Goal: Task Accomplishment & Management: Use online tool/utility

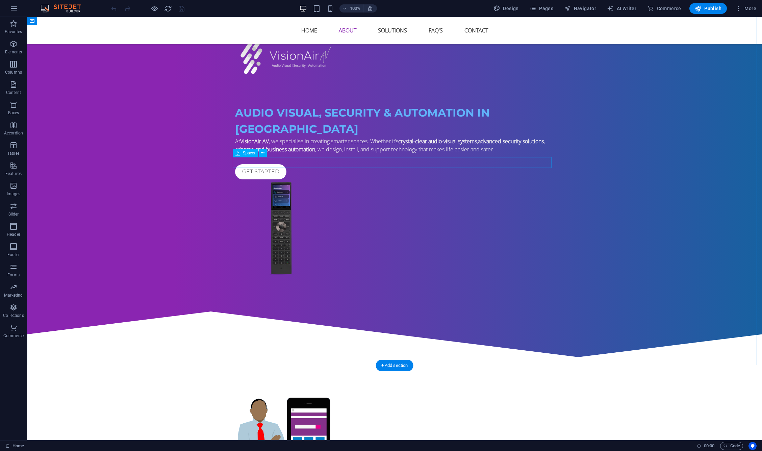
scroll to position [407, 0]
click at [240, 167] on div "Preset" at bounding box center [245, 166] width 24 height 8
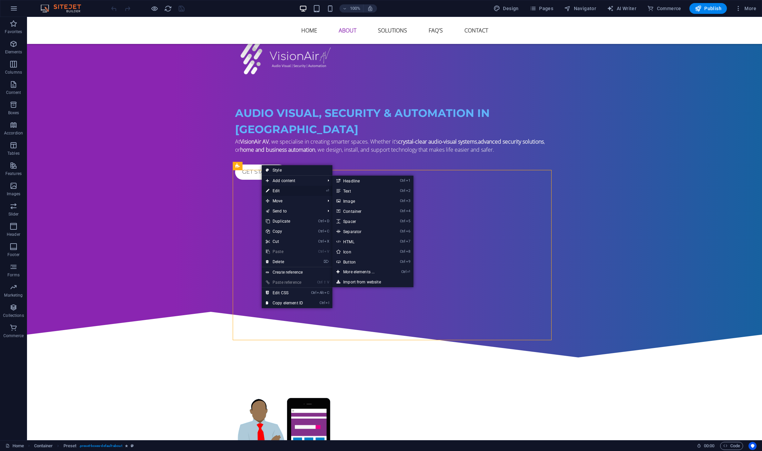
click at [271, 189] on link "⏎ Edit" at bounding box center [284, 191] width 45 height 10
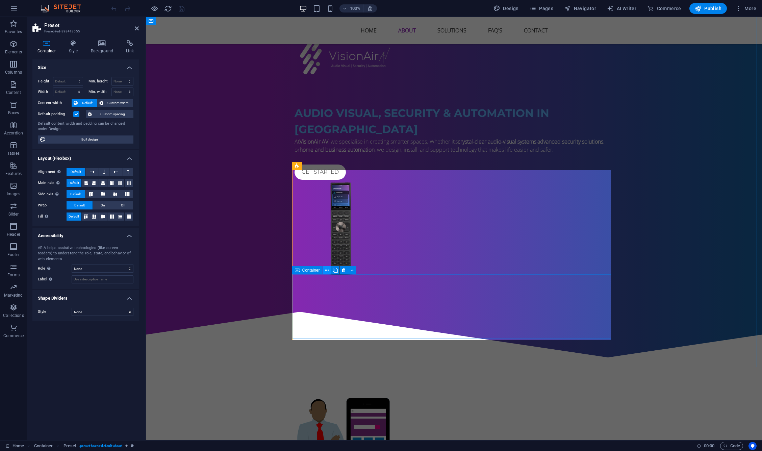
click at [328, 271] on icon at bounding box center [327, 270] width 4 height 7
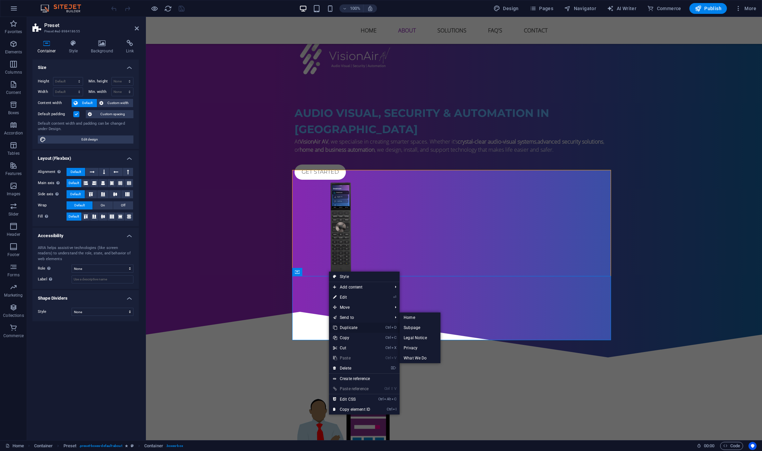
click at [349, 328] on link "Ctrl D Duplicate" at bounding box center [351, 327] width 45 height 10
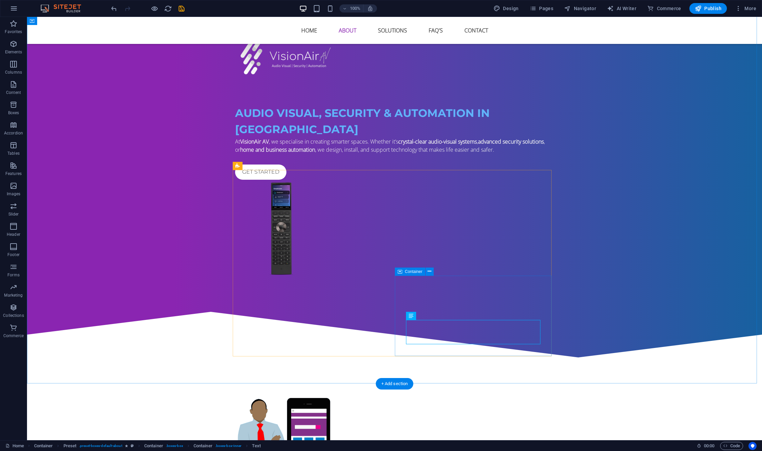
select select "xMidYMid"
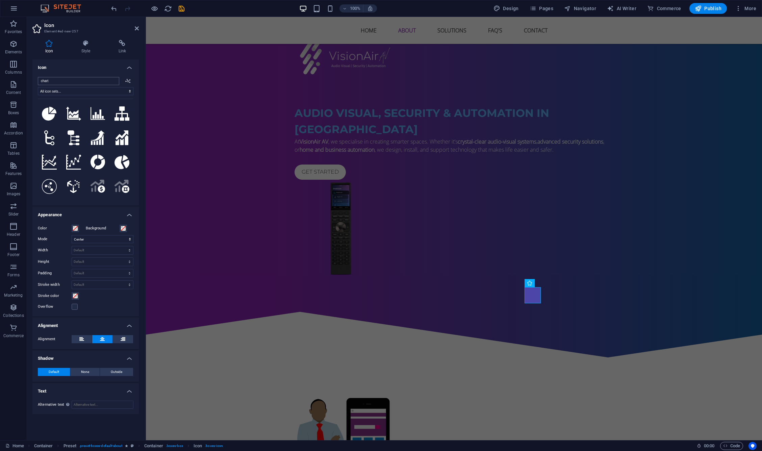
click at [66, 80] on input "chart" at bounding box center [78, 81] width 81 height 8
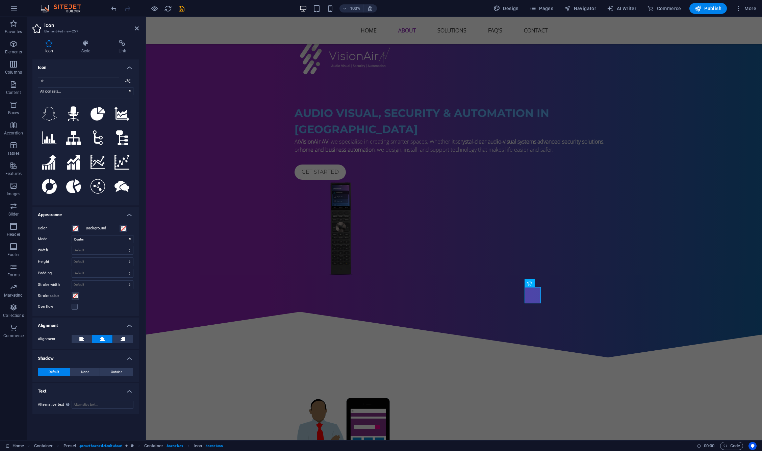
type input "c"
type input "f"
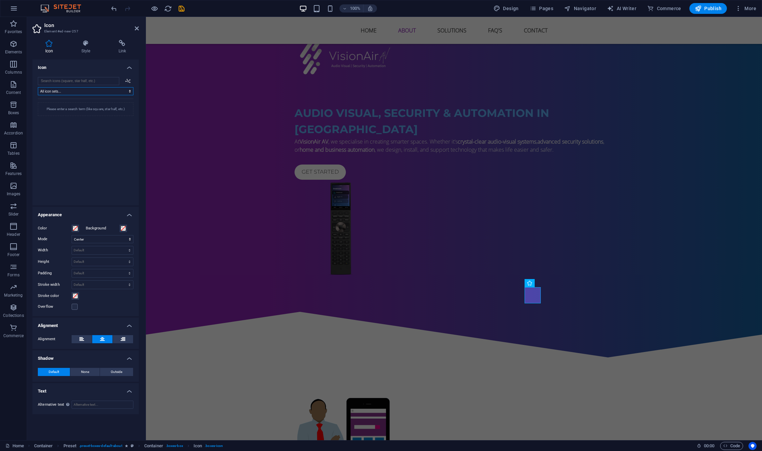
click at [67, 90] on select "All icon sets... IcoFont Ionicons FontAwesome Brands FontAwesome Duotone FontAw…" at bounding box center [86, 91] width 96 height 8
click at [72, 80] on input "search" at bounding box center [78, 81] width 81 height 8
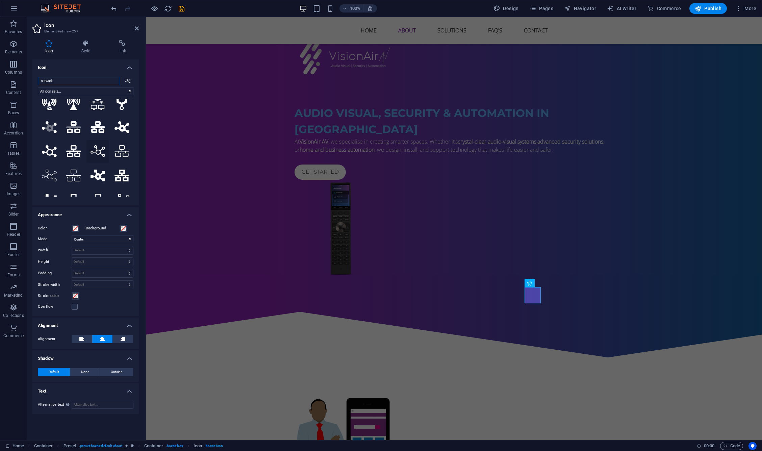
scroll to position [0, 0]
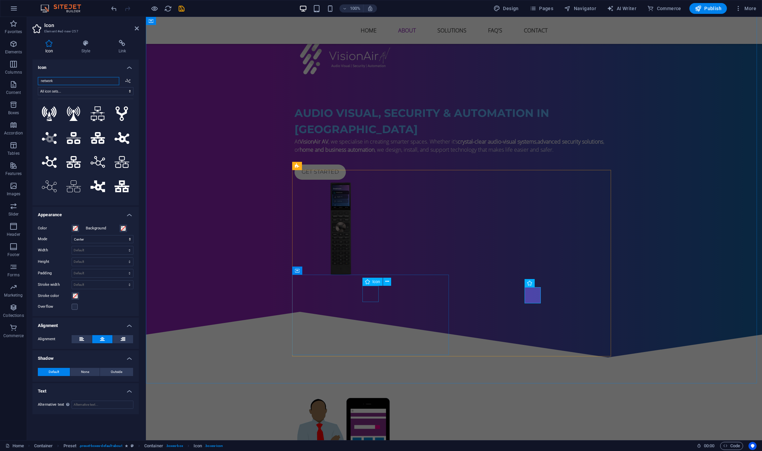
type input "network"
select select "xMidYMid"
type input "netwo"
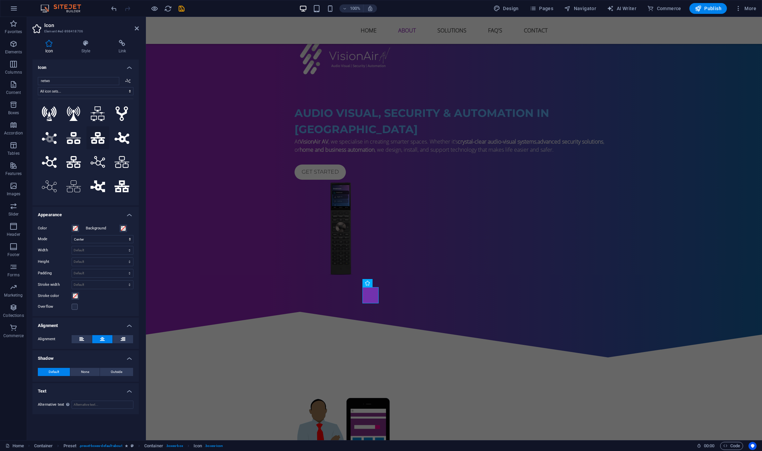
click at [95, 135] on icon at bounding box center [97, 138] width 15 height 12
click at [73, 180] on icon at bounding box center [73, 186] width 15 height 12
click at [100, 114] on icon at bounding box center [97, 113] width 15 height 15
click at [122, 114] on icon at bounding box center [121, 113] width 13 height 15
click at [70, 131] on button ".fa-secondary{opacity:.4}" at bounding box center [73, 137] width 23 height 23
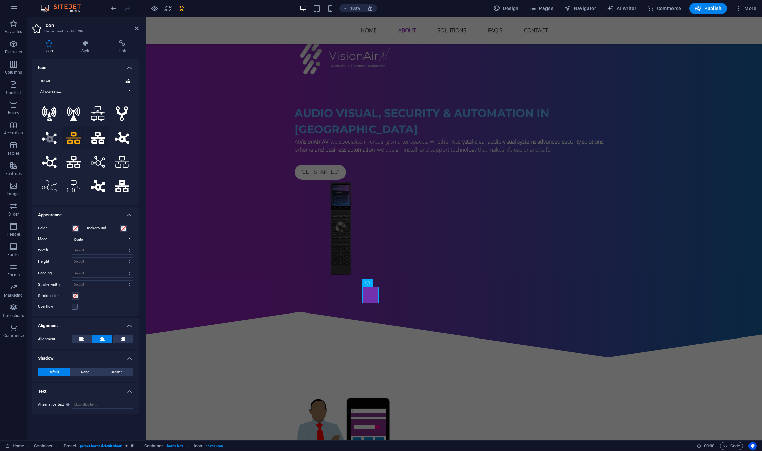
click at [99, 135] on icon at bounding box center [97, 138] width 15 height 12
click at [79, 135] on icon ".fa-secondary{opacity:.4}" at bounding box center [73, 138] width 15 height 12
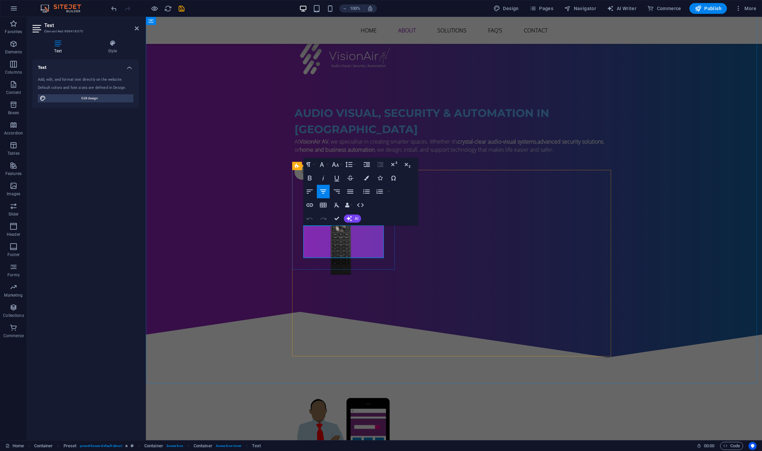
click at [341, 167] on button "Font Size" at bounding box center [336, 165] width 13 height 14
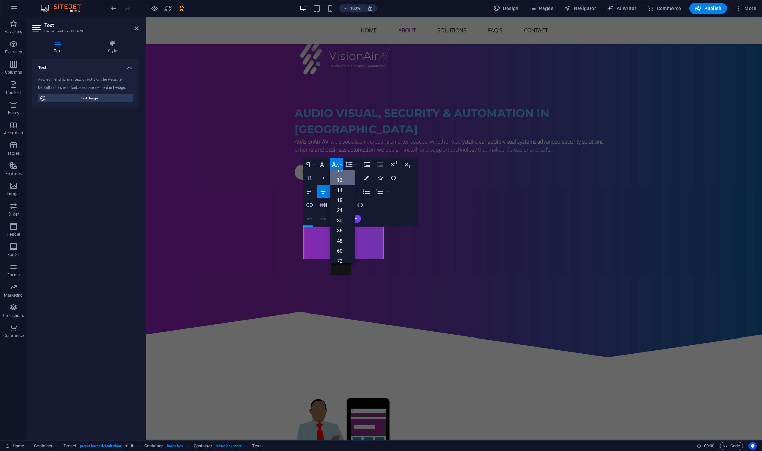
click at [341, 181] on link "12" at bounding box center [342, 180] width 24 height 10
click at [335, 163] on icon "button" at bounding box center [335, 166] width 8 height 8
click at [338, 181] on link "14" at bounding box center [342, 182] width 24 height 10
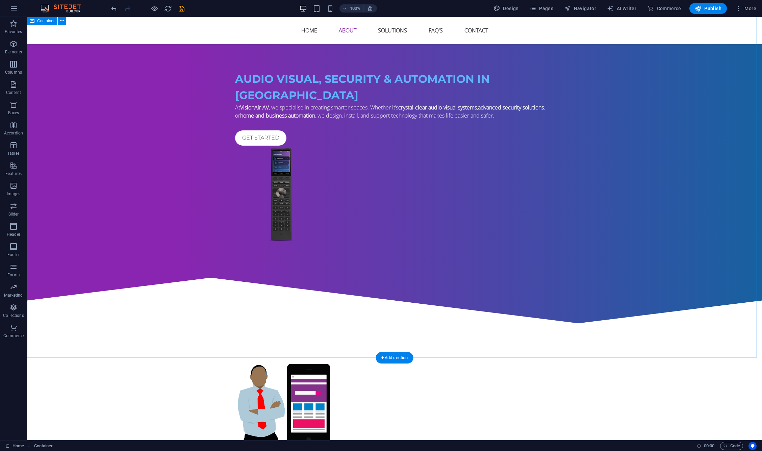
scroll to position [442, 0]
click at [706, 11] on span "Publish" at bounding box center [707, 8] width 27 height 7
